Goal: Book appointment/travel/reservation

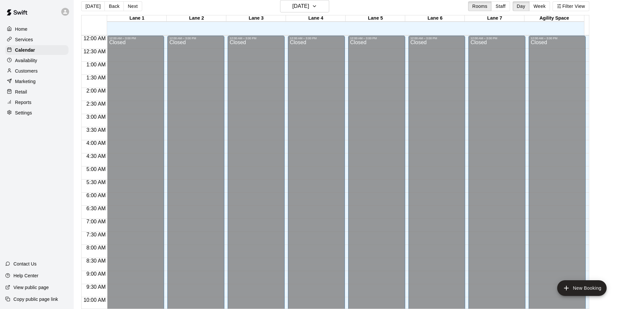
scroll to position [308, 0]
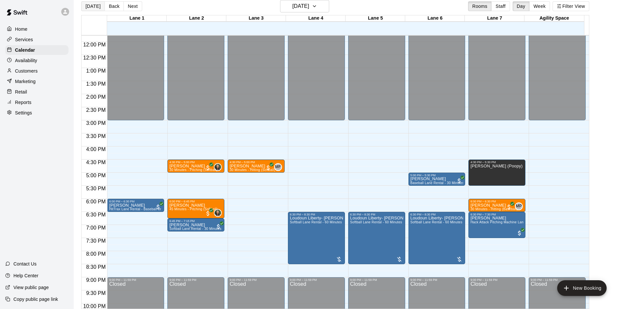
click at [98, 5] on button "[DATE]" at bounding box center [93, 6] width 24 height 10
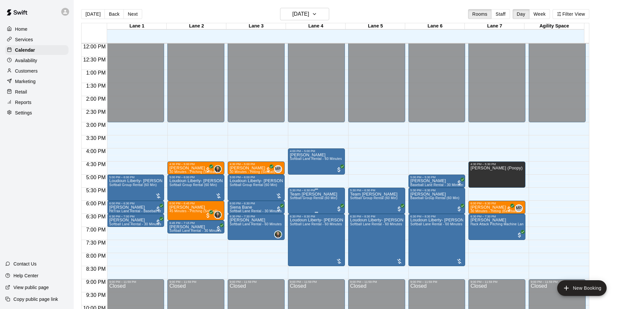
scroll to position [356, 0]
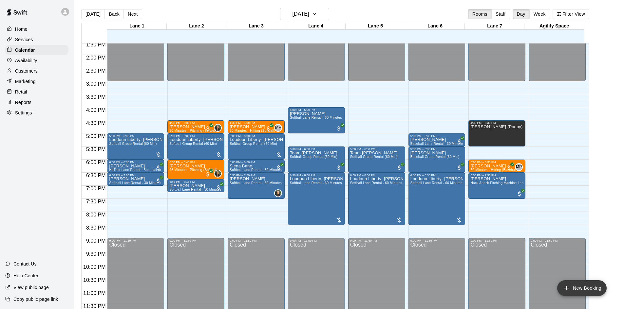
click at [564, 288] on icon "add" at bounding box center [566, 288] width 5 height 5
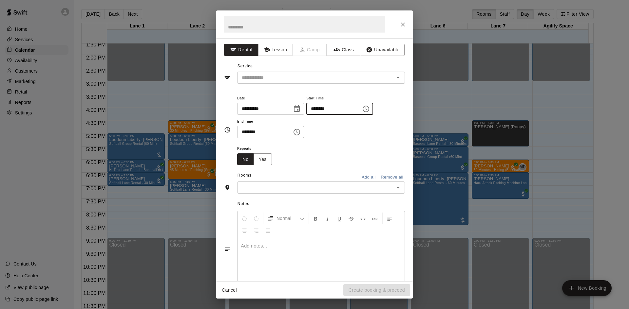
click at [357, 111] on input "********" at bounding box center [331, 109] width 50 height 12
type input "********"
click at [256, 23] on input "text" at bounding box center [304, 24] width 161 height 17
type input "**********"
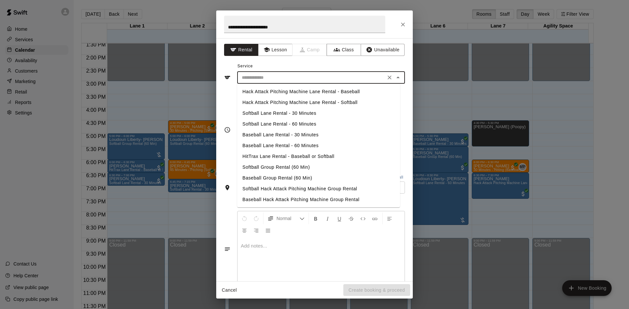
click at [346, 79] on input "text" at bounding box center [311, 78] width 144 height 8
click at [302, 123] on li "Softball Lane Rental - 60 Minutes" at bounding box center [318, 124] width 163 height 11
type input "**********"
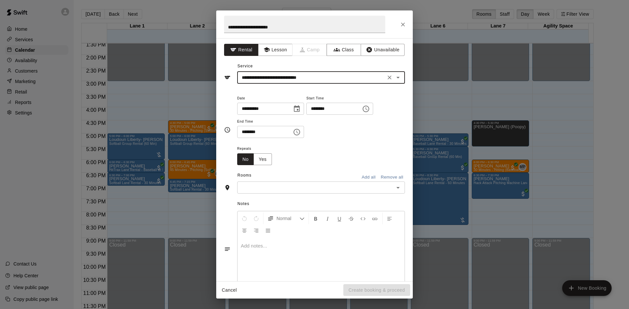
click at [288, 191] on input "text" at bounding box center [315, 188] width 153 height 8
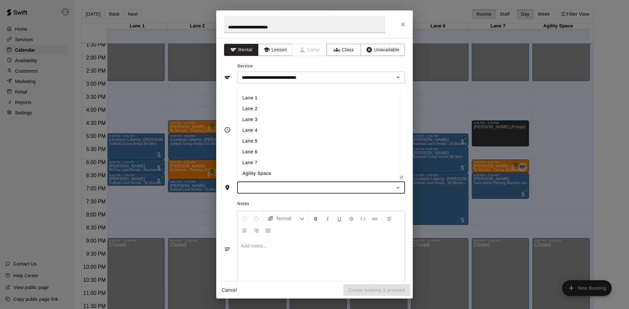
click at [267, 100] on li "Lane 1" at bounding box center [318, 98] width 163 height 11
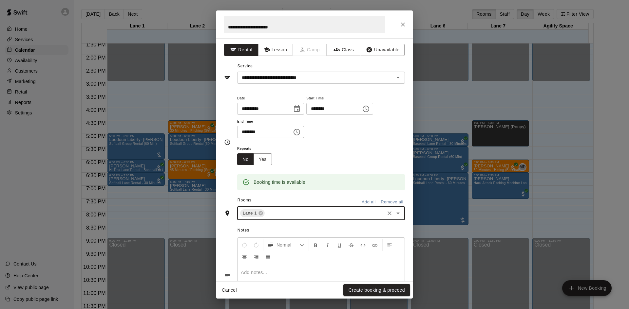
click at [286, 217] on input "text" at bounding box center [325, 214] width 118 height 8
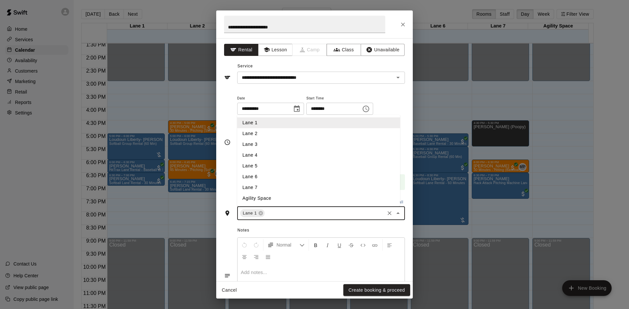
click at [269, 137] on li "Lane 2" at bounding box center [318, 133] width 163 height 11
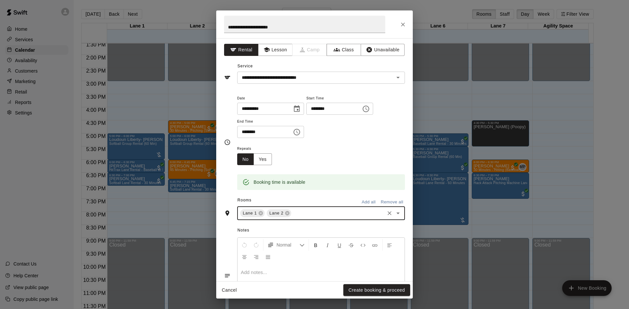
click at [297, 207] on div "Lane 1 Lane 2 ​" at bounding box center [321, 214] width 168 height 14
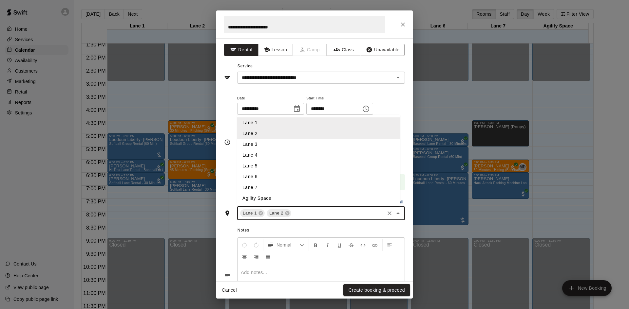
click at [273, 146] on li "Lane 3" at bounding box center [318, 144] width 163 height 11
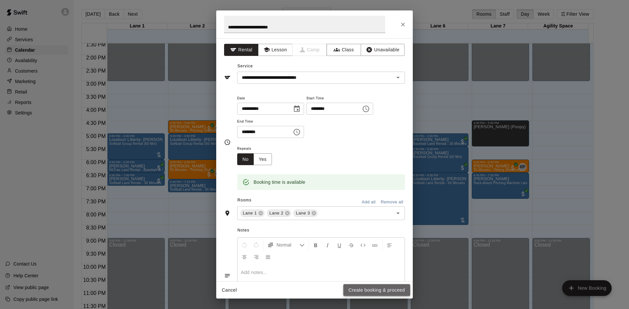
click at [374, 292] on button "Create booking & proceed" at bounding box center [376, 291] width 67 height 12
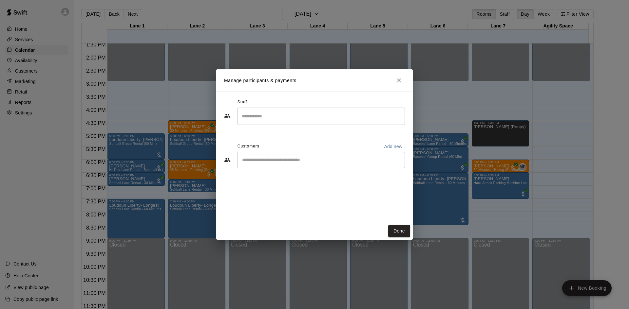
click at [256, 160] on input "Start typing to search customers..." at bounding box center [321, 160] width 162 height 7
type input "***"
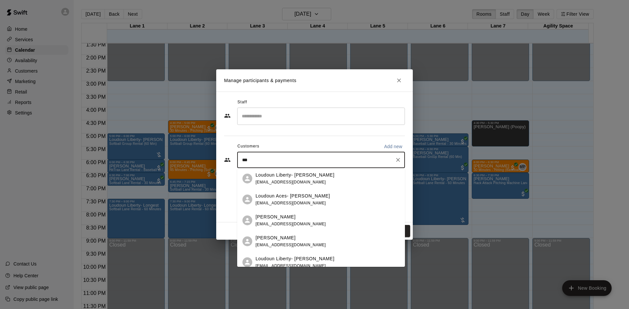
drag, startPoint x: 306, startPoint y: 259, endPoint x: 342, endPoint y: 238, distance: 42.0
click at [343, 238] on div "Jessica Surman jessicasurman@icloud.com" at bounding box center [327, 242] width 144 height 14
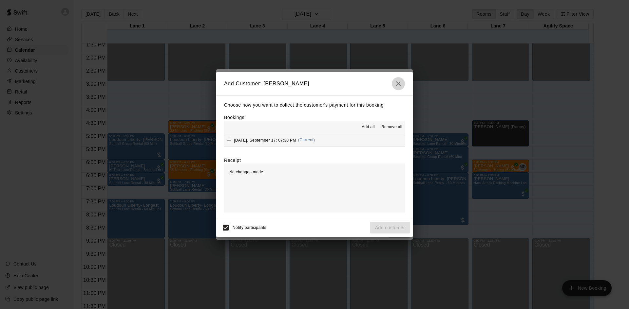
click at [396, 83] on icon "button" at bounding box center [398, 84] width 8 height 8
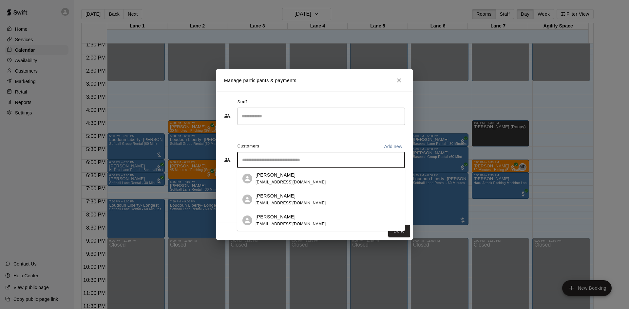
click at [255, 158] on input "Start typing to search customers..." at bounding box center [321, 160] width 162 height 7
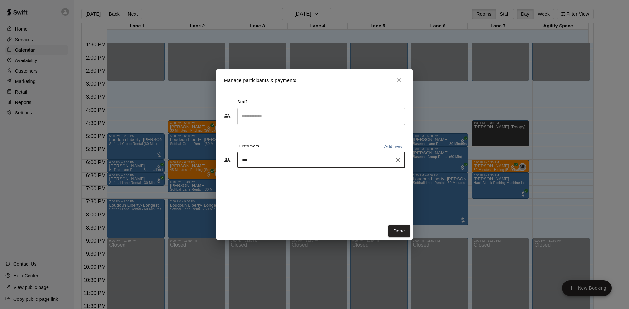
type input "****"
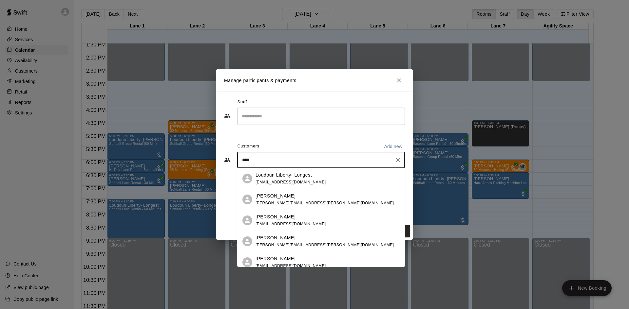
click at [283, 178] on p "Loudoun Liberty- Longest" at bounding box center [283, 175] width 56 height 7
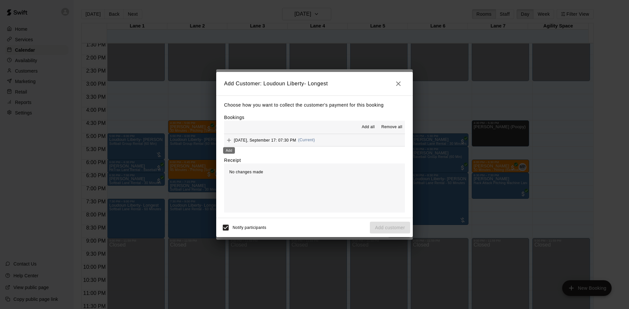
click at [226, 141] on icon "Add" at bounding box center [229, 140] width 7 height 7
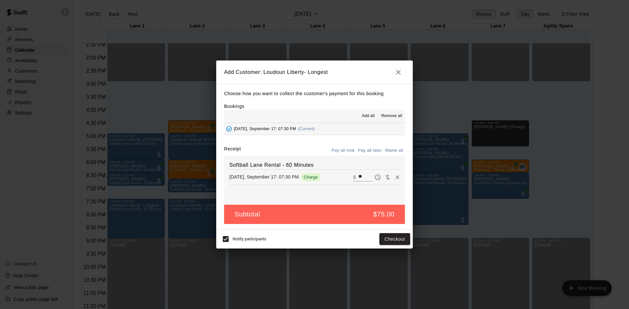
click at [366, 149] on button "Pay all later" at bounding box center [369, 151] width 27 height 10
click at [385, 239] on button "Add customer" at bounding box center [390, 239] width 40 height 12
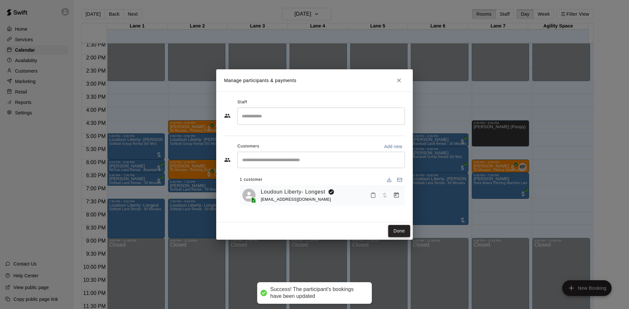
click at [398, 232] on button "Done" at bounding box center [399, 231] width 22 height 12
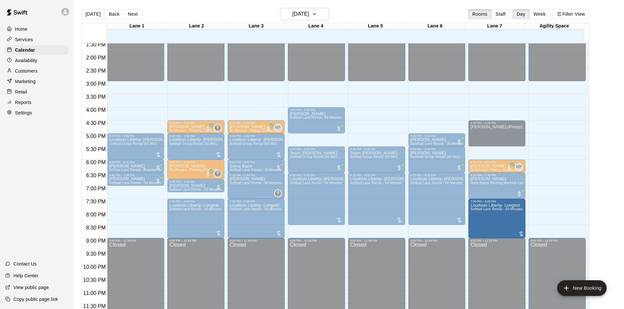
drag, startPoint x: 131, startPoint y: 215, endPoint x: 505, endPoint y: 217, distance: 373.6
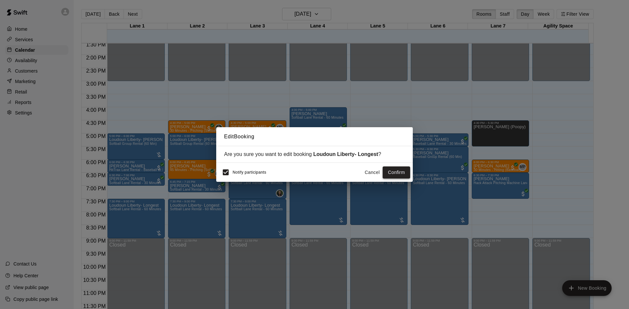
click at [395, 174] on button "Confirm" at bounding box center [396, 173] width 28 height 12
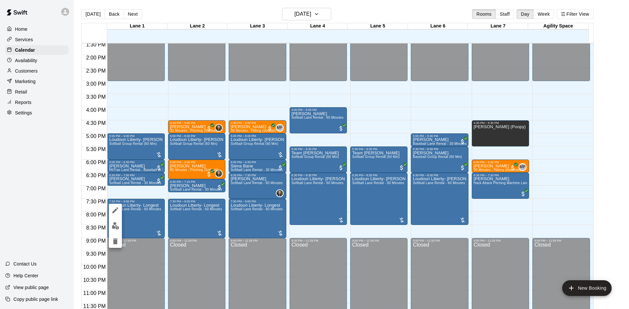
click at [115, 210] on icon "edit" at bounding box center [115, 211] width 6 height 6
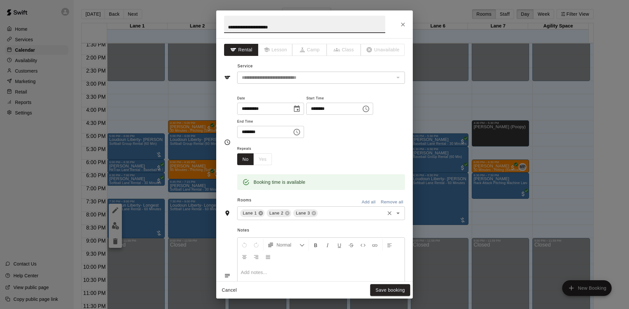
click at [260, 212] on icon at bounding box center [260, 214] width 4 height 4
click at [296, 213] on input "text" at bounding box center [337, 214] width 91 height 8
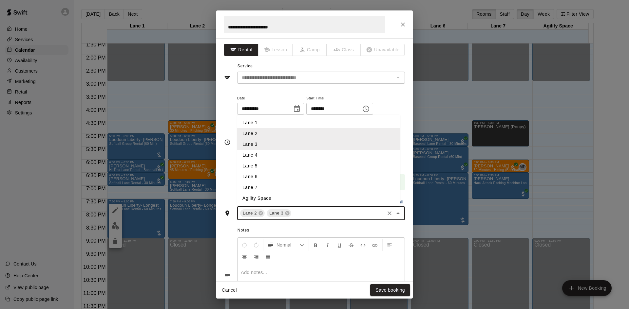
click at [274, 187] on li "Lane 7" at bounding box center [318, 187] width 163 height 11
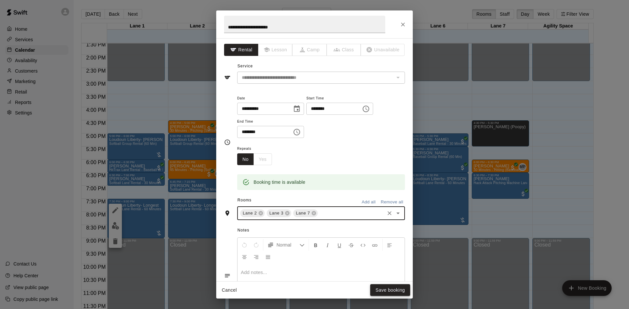
click at [390, 291] on button "Save booking" at bounding box center [390, 291] width 40 height 12
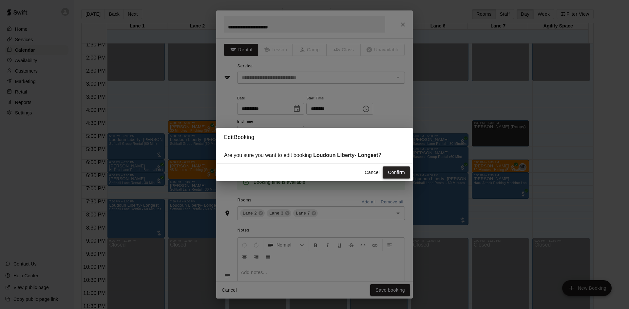
click at [392, 168] on button "Confirm" at bounding box center [396, 173] width 28 height 12
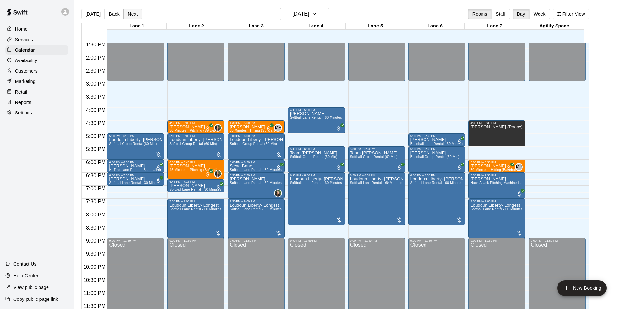
click at [134, 15] on button "Next" at bounding box center [132, 14] width 18 height 10
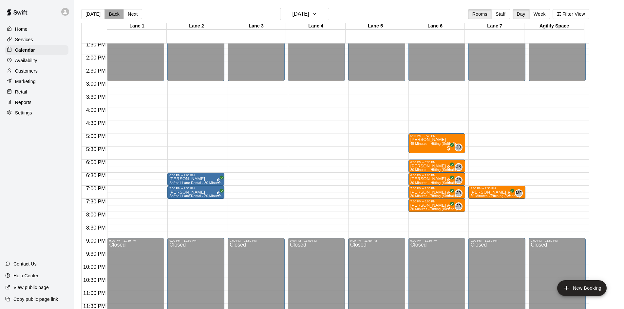
click at [113, 14] on button "Back" at bounding box center [113, 14] width 19 height 10
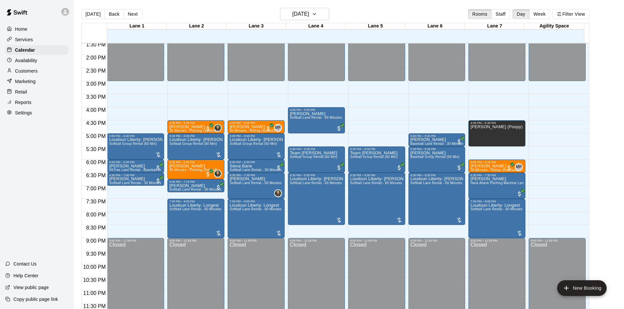
click at [19, 74] on p "Customers" at bounding box center [26, 71] width 23 height 7
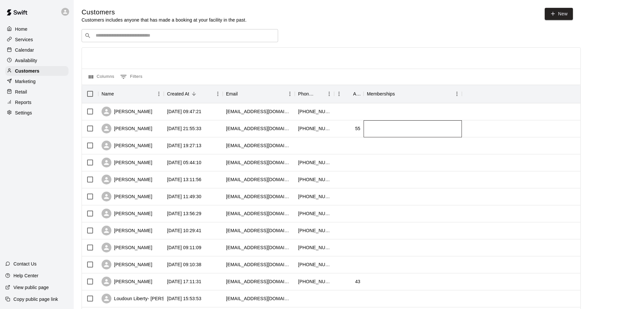
click at [391, 134] on div at bounding box center [412, 128] width 98 height 17
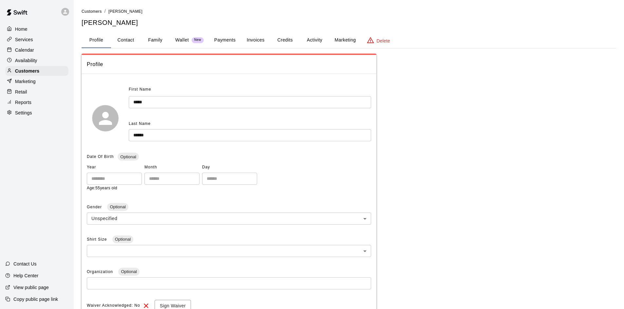
click at [306, 38] on button "Activity" at bounding box center [314, 40] width 29 height 16
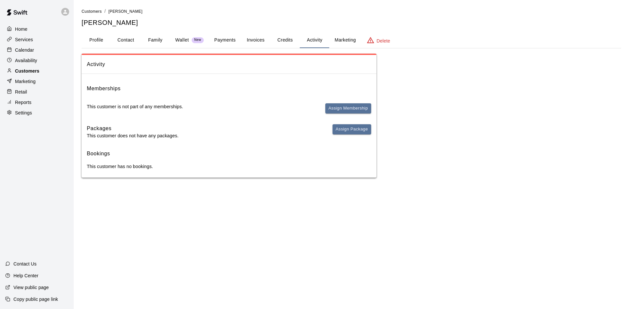
click at [39, 74] on p "Customers" at bounding box center [27, 71] width 24 height 7
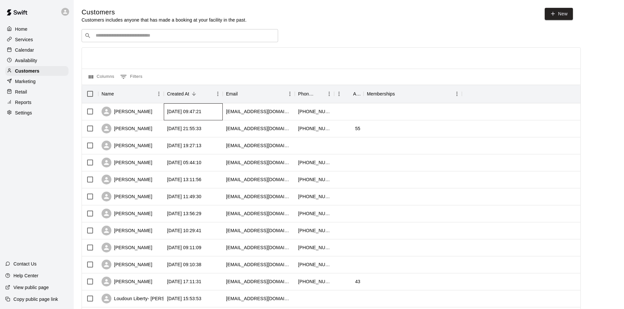
click at [188, 115] on div "2025-09-17 09:47:21" at bounding box center [184, 111] width 34 height 7
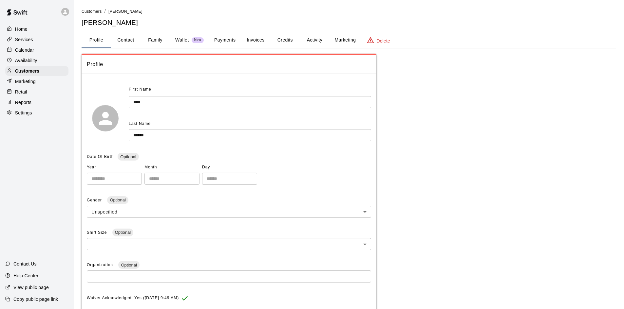
click at [313, 38] on button "Activity" at bounding box center [314, 40] width 29 height 16
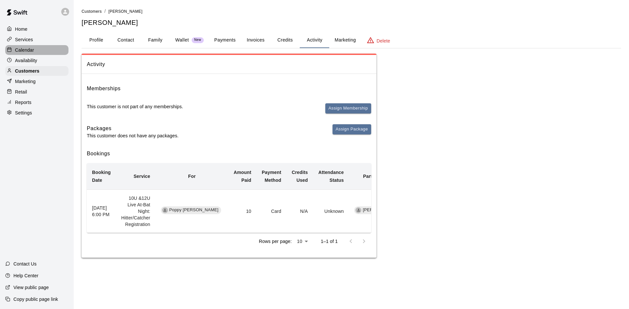
click at [33, 53] on p "Calendar" at bounding box center [24, 50] width 19 height 7
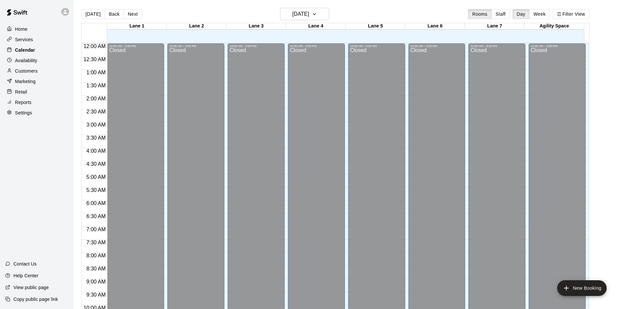
scroll to position [288, 0]
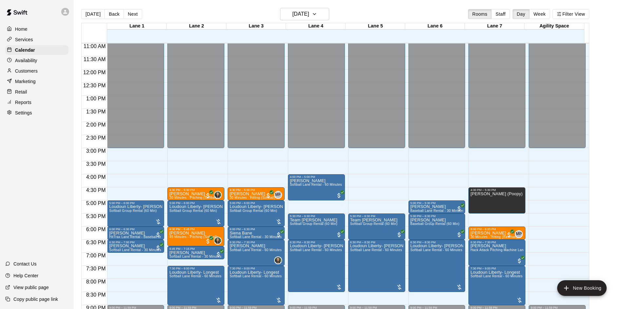
click at [29, 71] on p "Customers" at bounding box center [26, 71] width 23 height 7
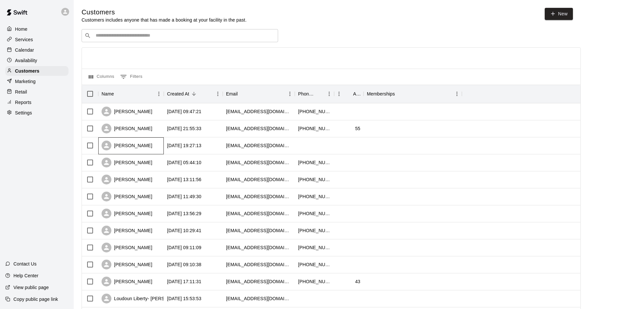
click at [148, 151] on div "Chris McKenna" at bounding box center [130, 146] width 65 height 17
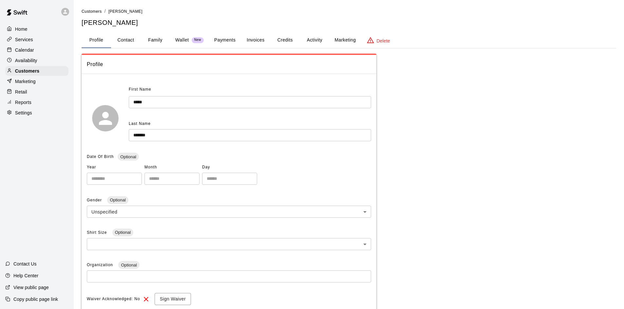
click at [309, 37] on button "Activity" at bounding box center [314, 40] width 29 height 16
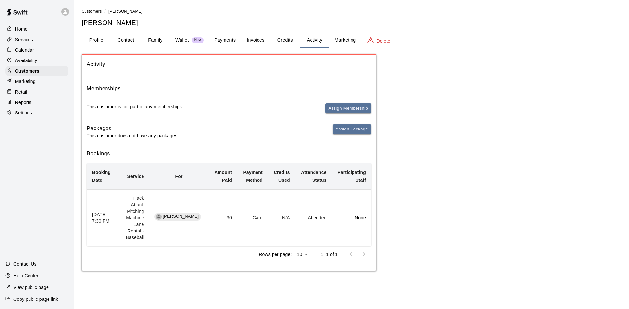
click at [32, 47] on div "Calendar" at bounding box center [36, 50] width 63 height 10
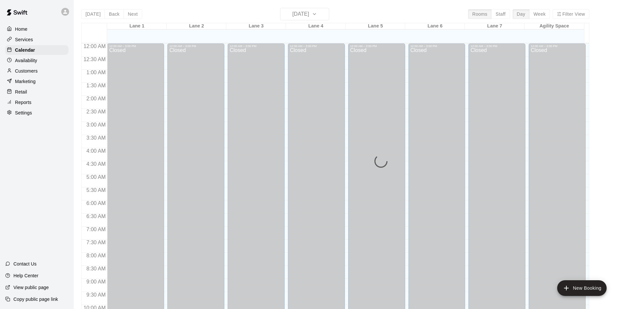
scroll to position [288, 0]
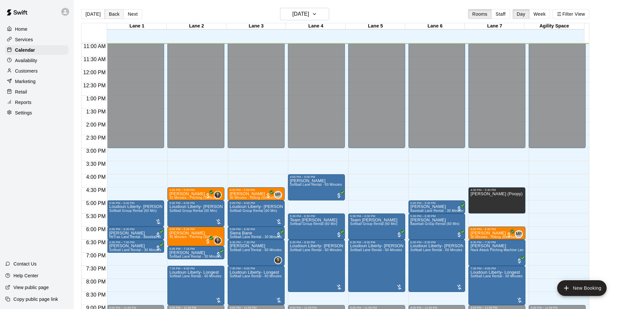
click at [113, 15] on button "Back" at bounding box center [113, 14] width 19 height 10
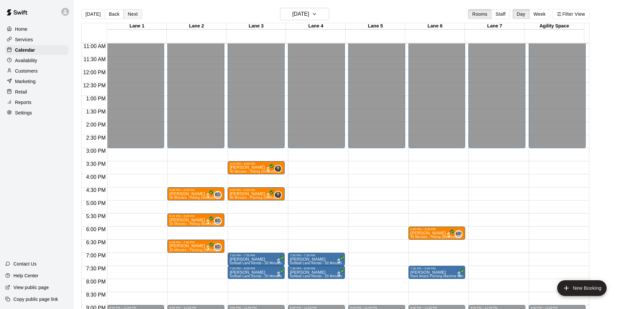
click at [129, 14] on button "Next" at bounding box center [132, 14] width 18 height 10
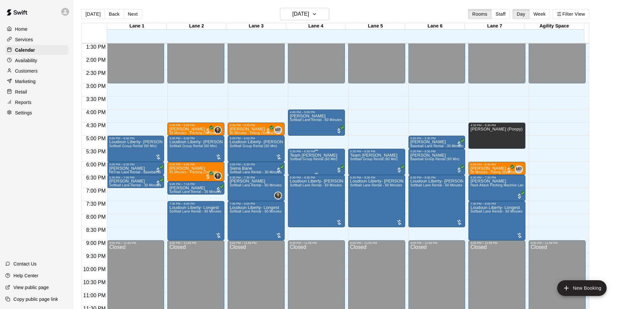
scroll to position [354, 0]
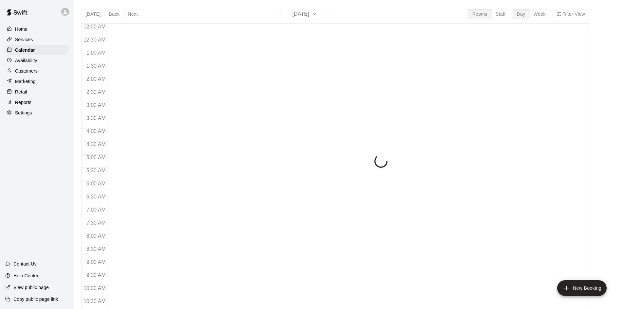
scroll to position [290, 0]
